Goal: Information Seeking & Learning: Learn about a topic

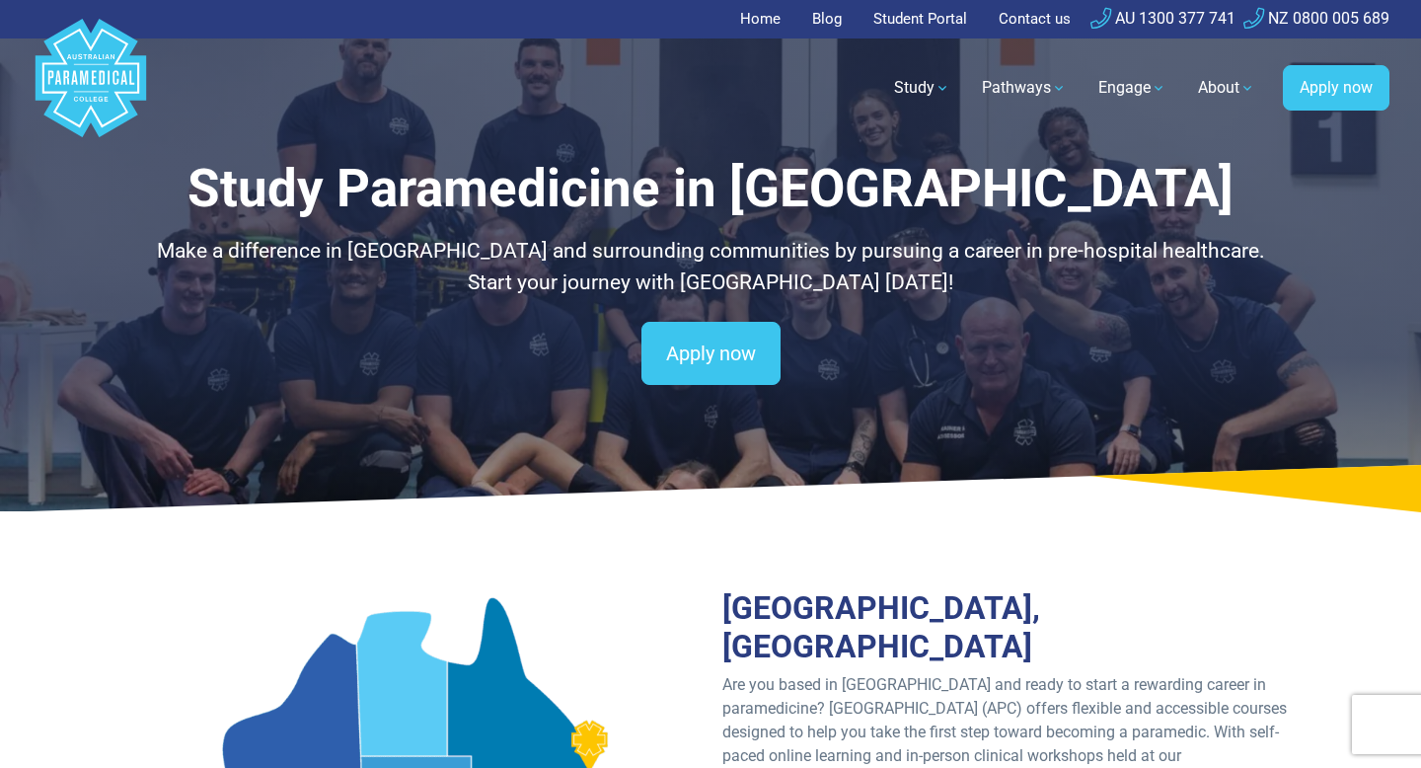
click at [809, 237] on p "Make a difference in Port Macquarie and surrounding communities by pursuing a c…" at bounding box center [710, 267] width 1154 height 62
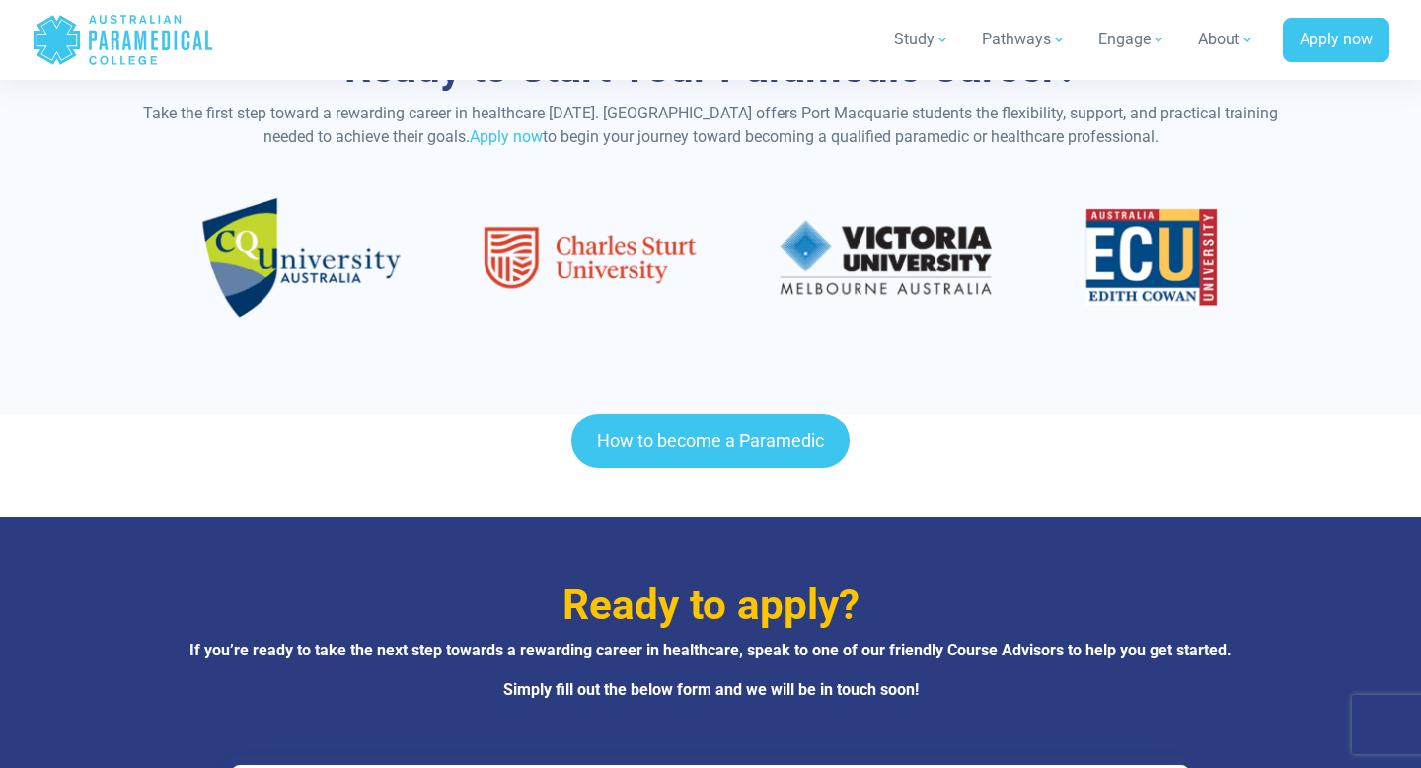
scroll to position [5789, 0]
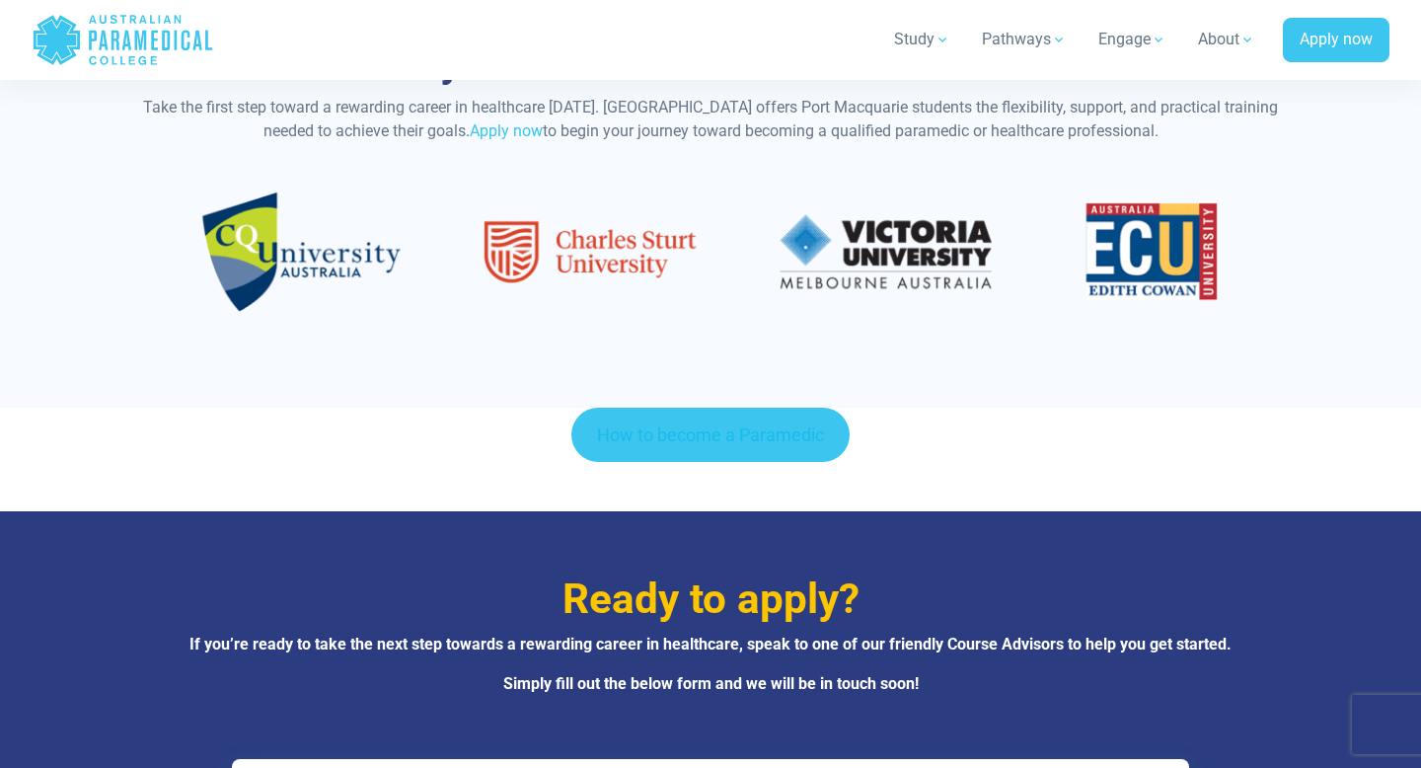
click at [779, 407] on link "How to become a Paramedic" at bounding box center [710, 434] width 278 height 54
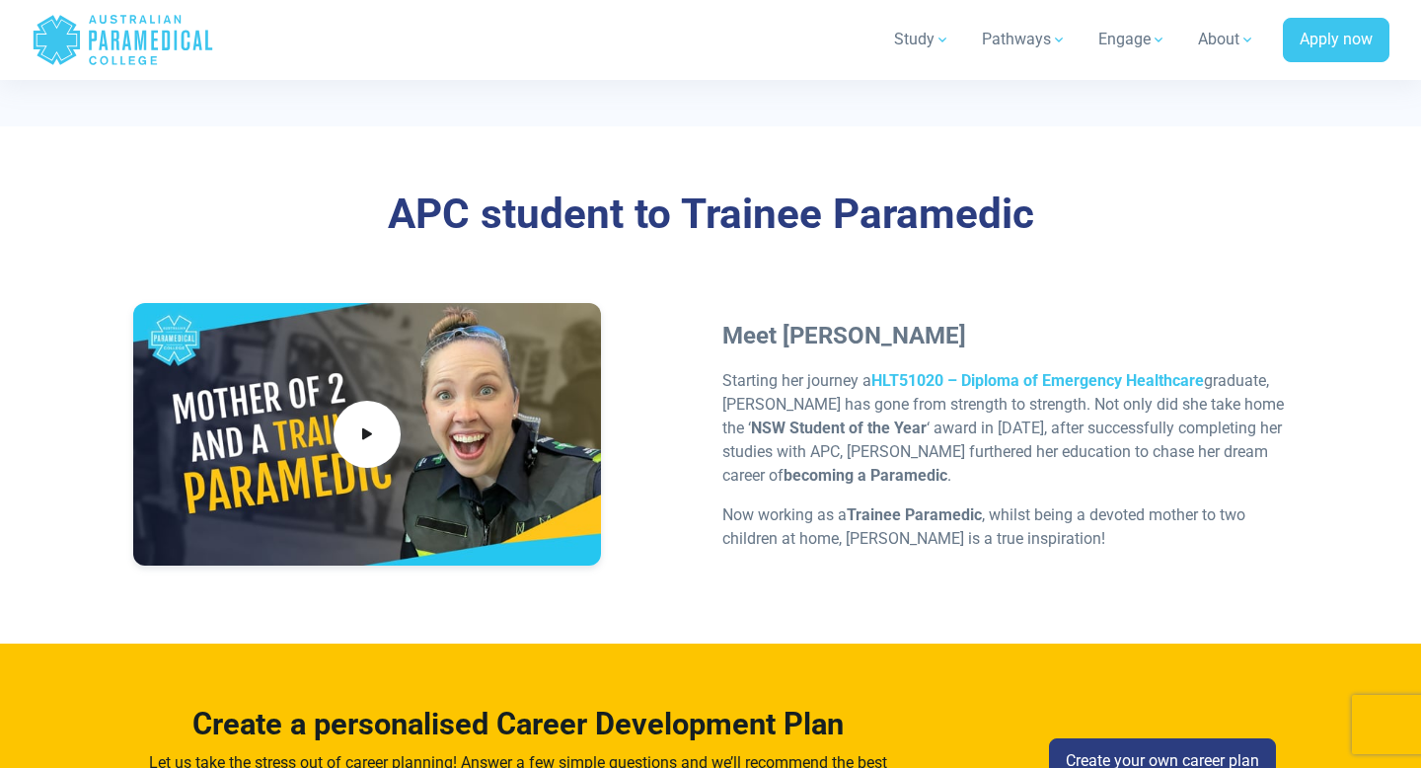
scroll to position [5876, 0]
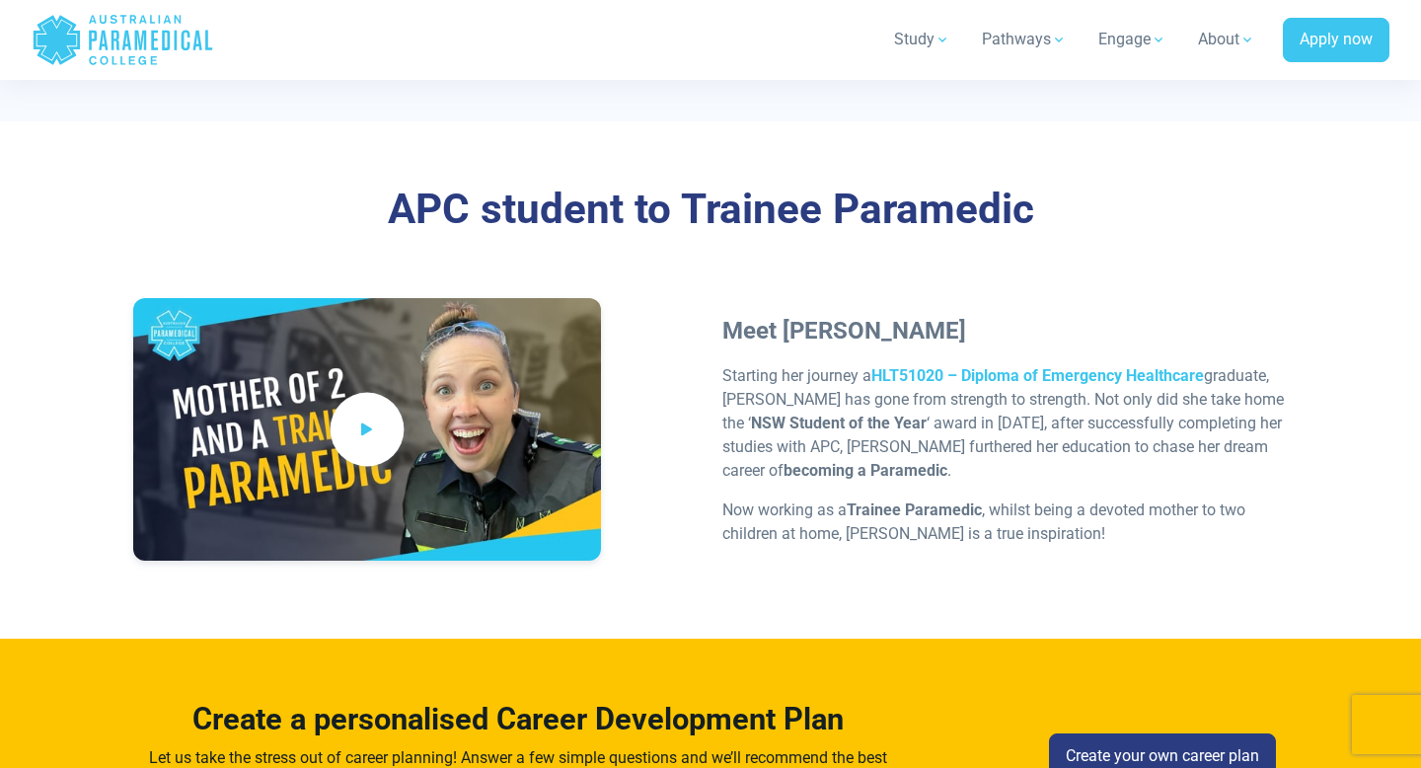
click at [383, 393] on span at bounding box center [367, 430] width 74 height 74
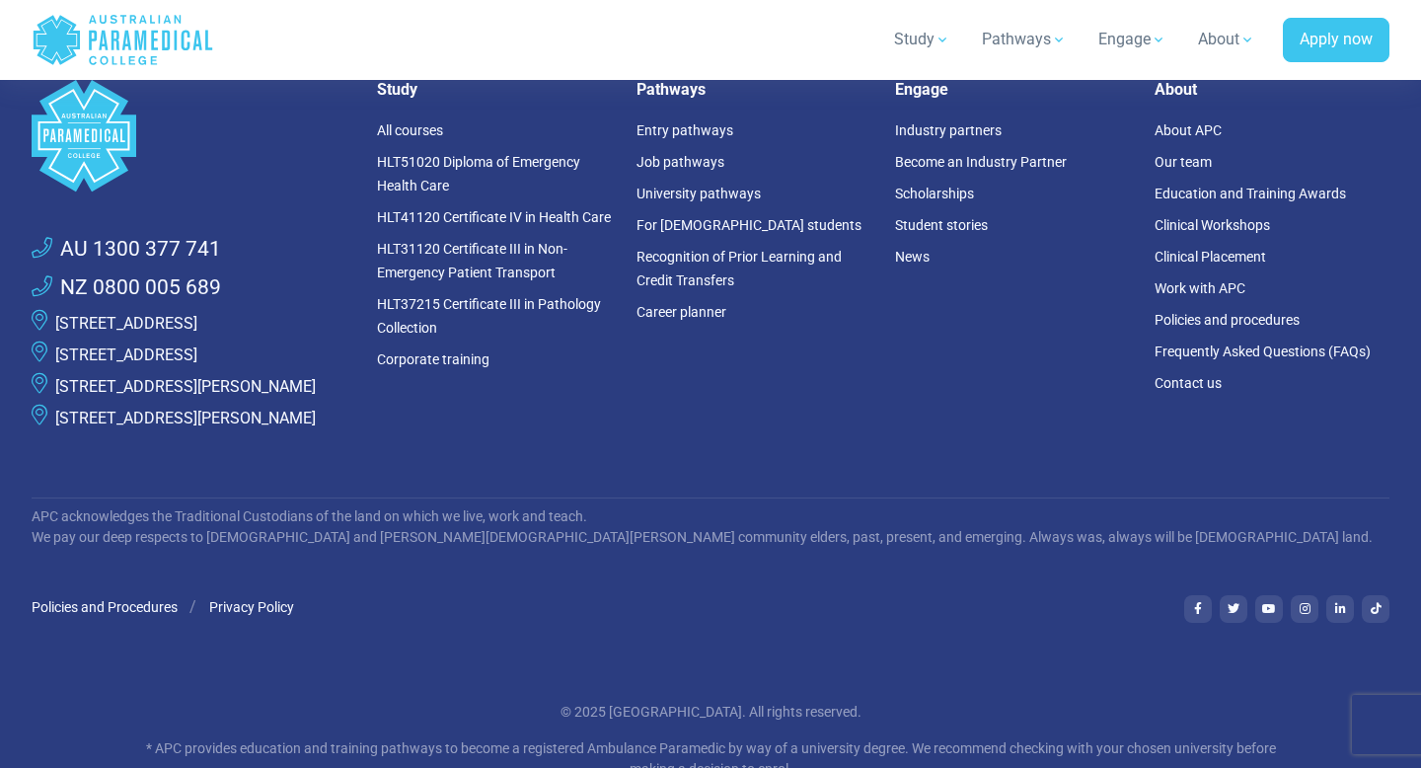
scroll to position [6777, 0]
